Goal: Navigation & Orientation: Find specific page/section

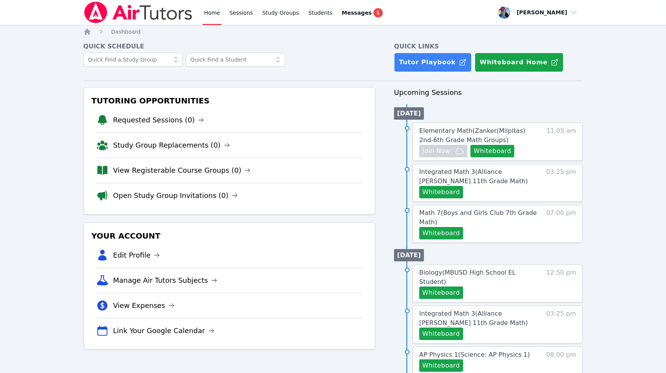
click at [203, 13] on link "Home" at bounding box center [211, 12] width 19 height 25
